Goal: Check status: Check status

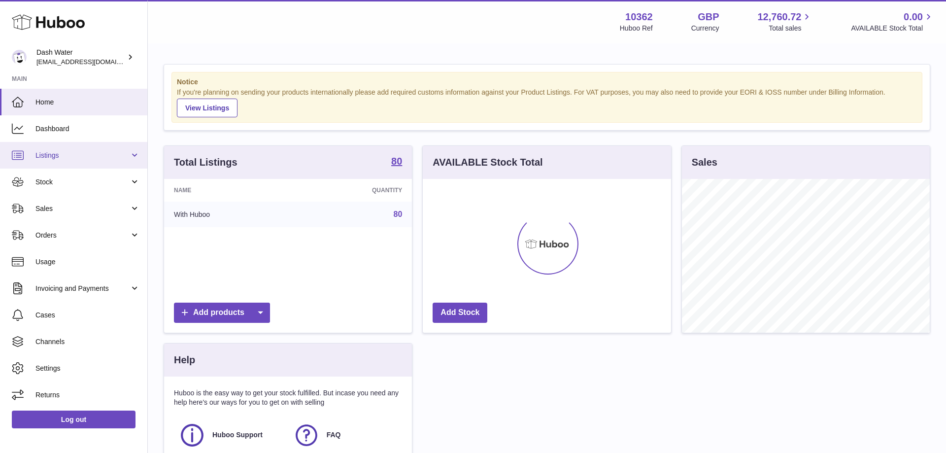
scroll to position [154, 248]
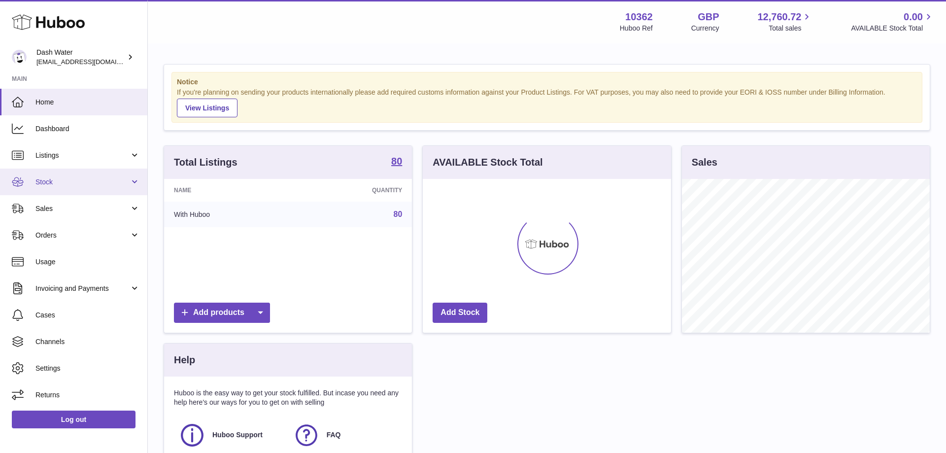
click at [61, 179] on span "Stock" at bounding box center [82, 181] width 94 height 9
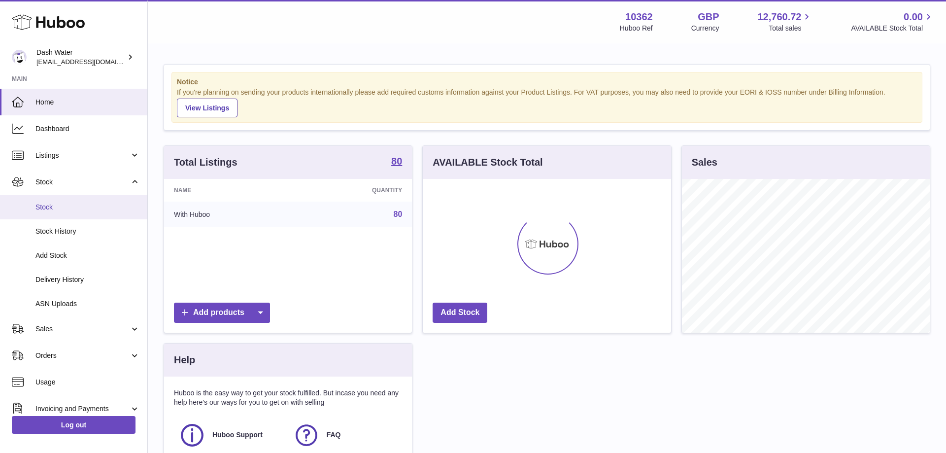
click at [47, 204] on span "Stock" at bounding box center [87, 207] width 104 height 9
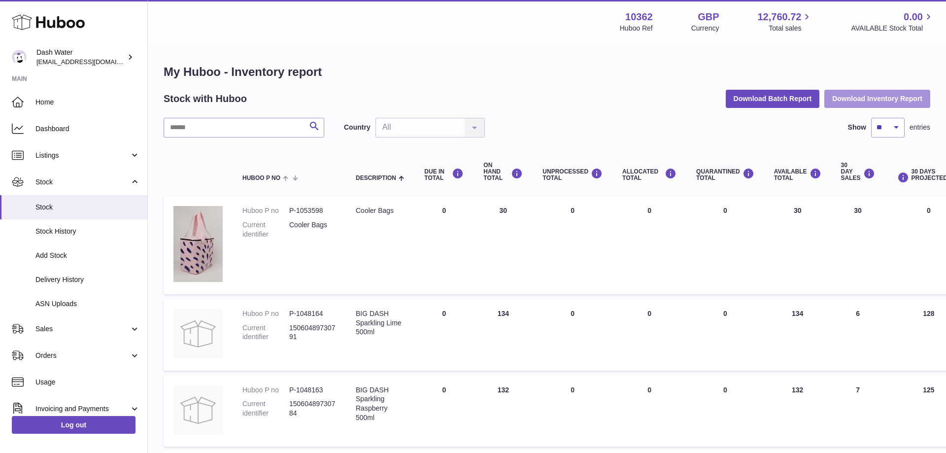
click at [867, 93] on button "Download Inventory Report" at bounding box center [877, 99] width 106 height 18
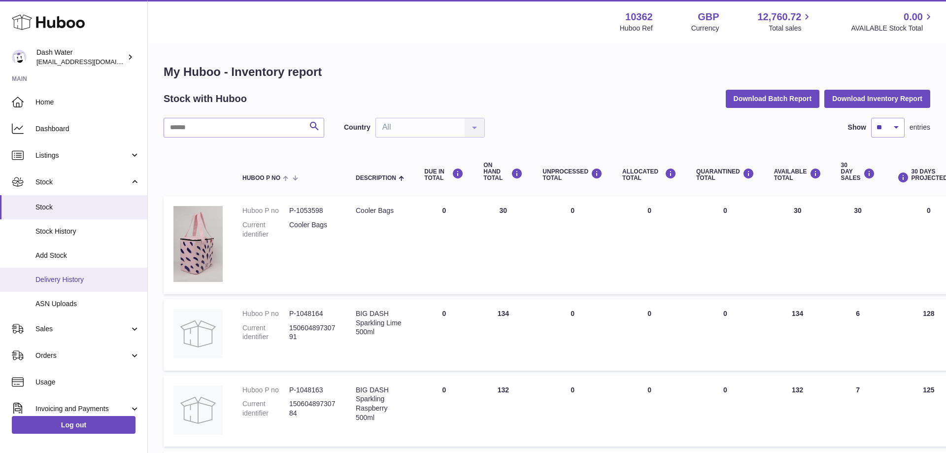
click at [40, 280] on span "Delivery History" at bounding box center [87, 279] width 104 height 9
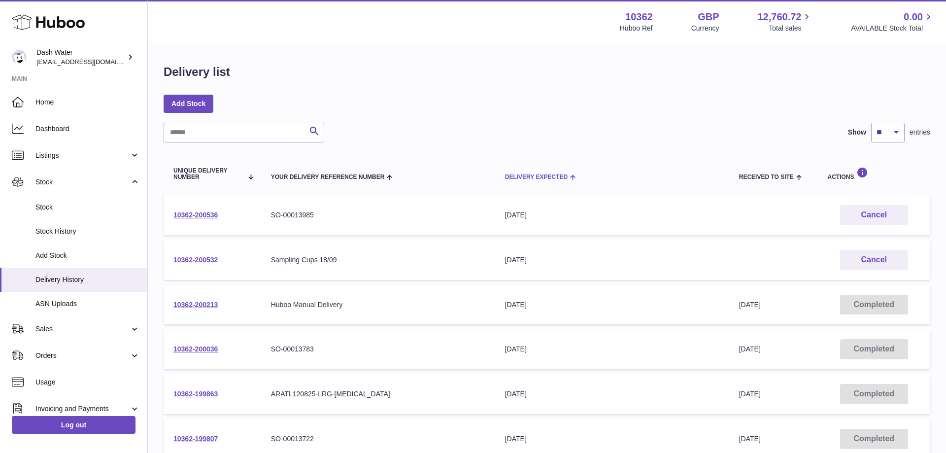
click at [523, 175] on span "Delivery Expected" at bounding box center [536, 177] width 63 height 6
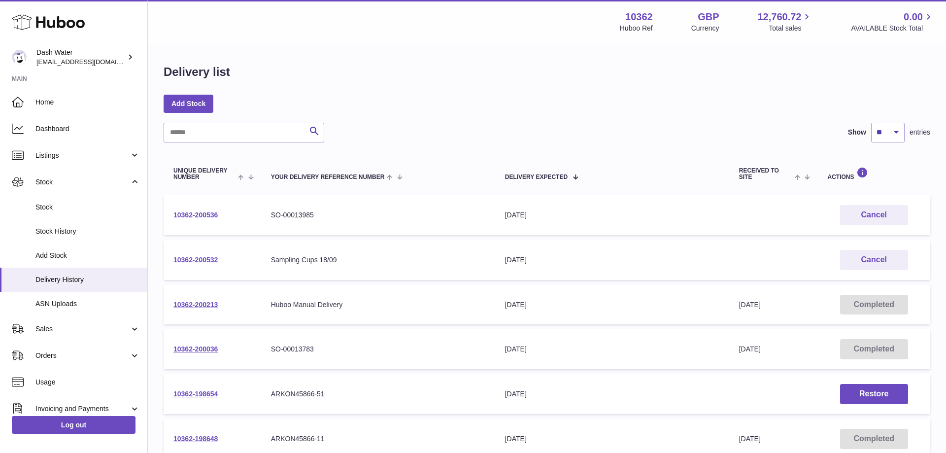
click at [189, 212] on link "10362-200536" at bounding box center [195, 215] width 44 height 8
